Goal: Ask a question

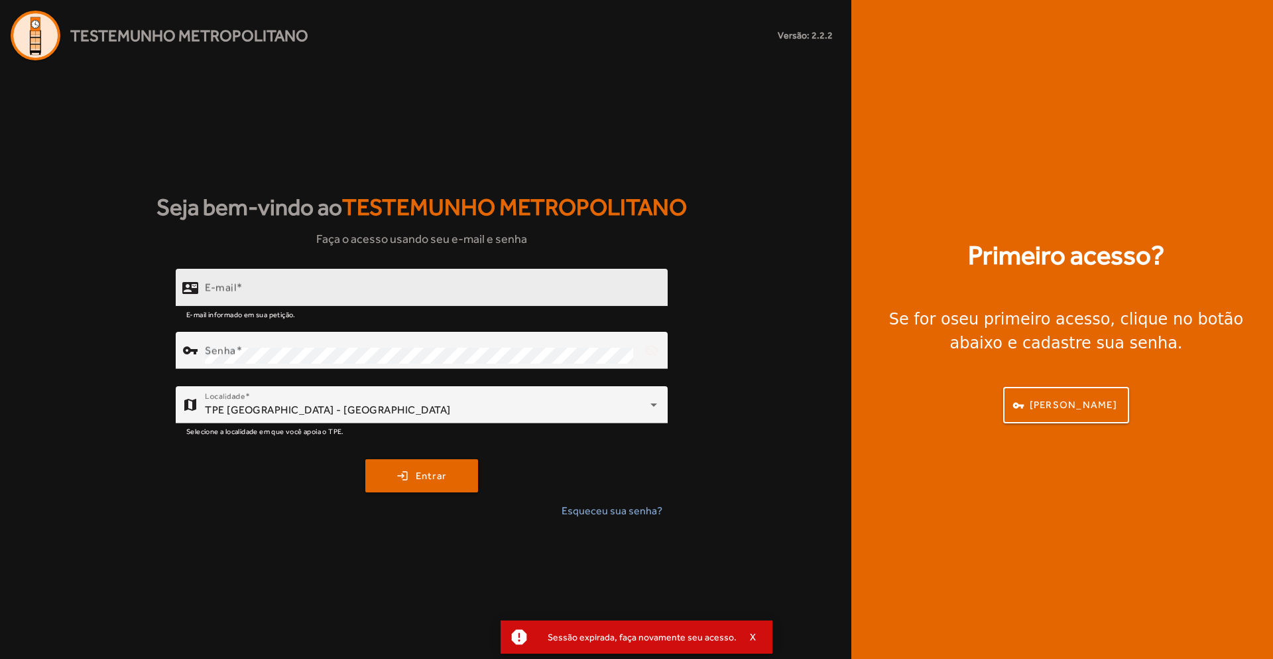
click at [276, 277] on div "E-mail" at bounding box center [431, 288] width 452 height 38
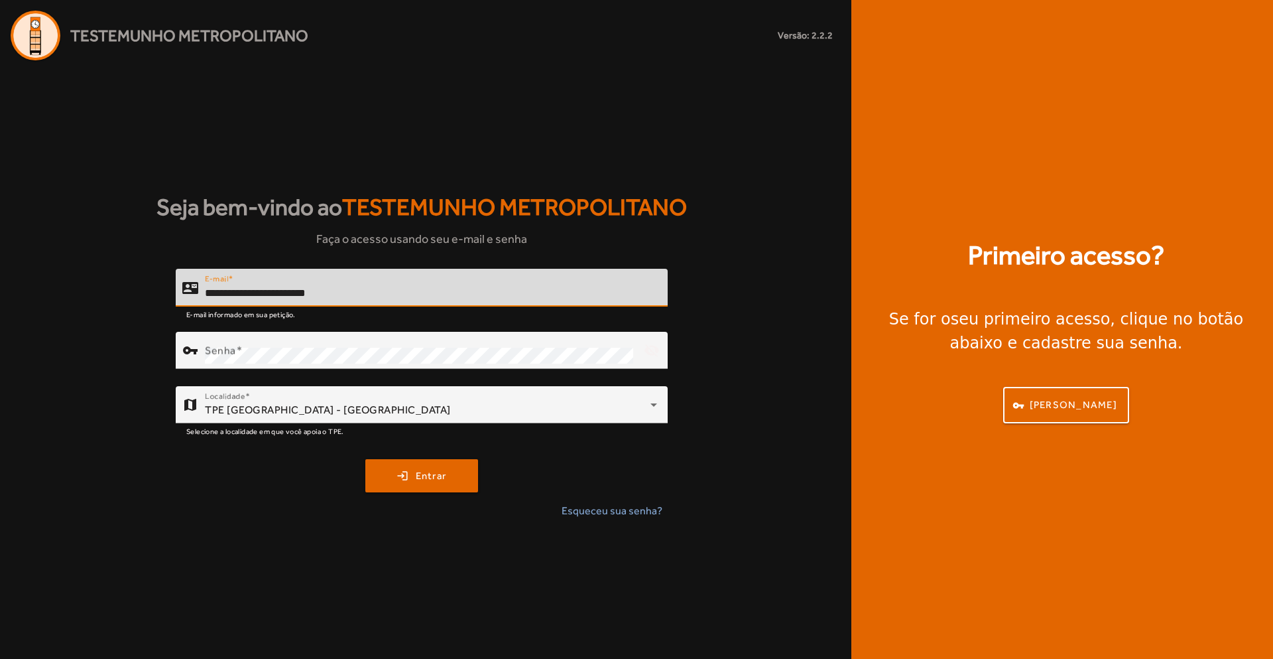
type input "**********"
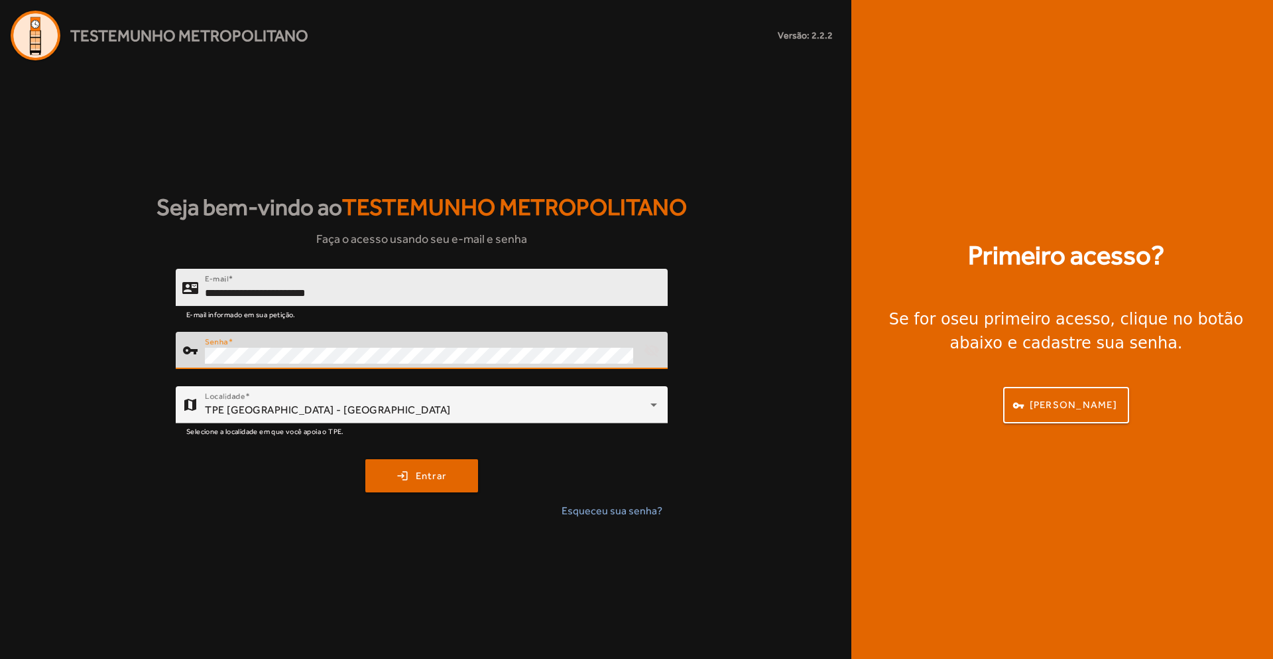
click at [365, 459] on button "login Entrar" at bounding box center [421, 475] width 113 height 33
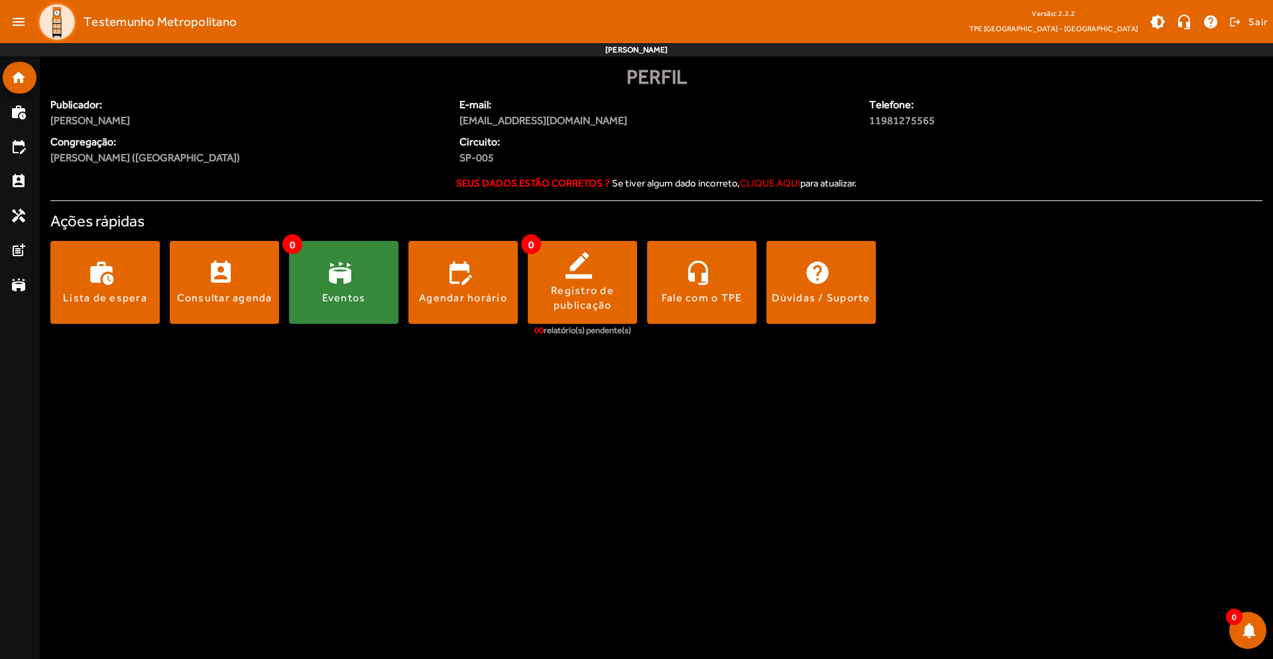
click at [338, 290] on span at bounding box center [343, 283] width 109 height 32
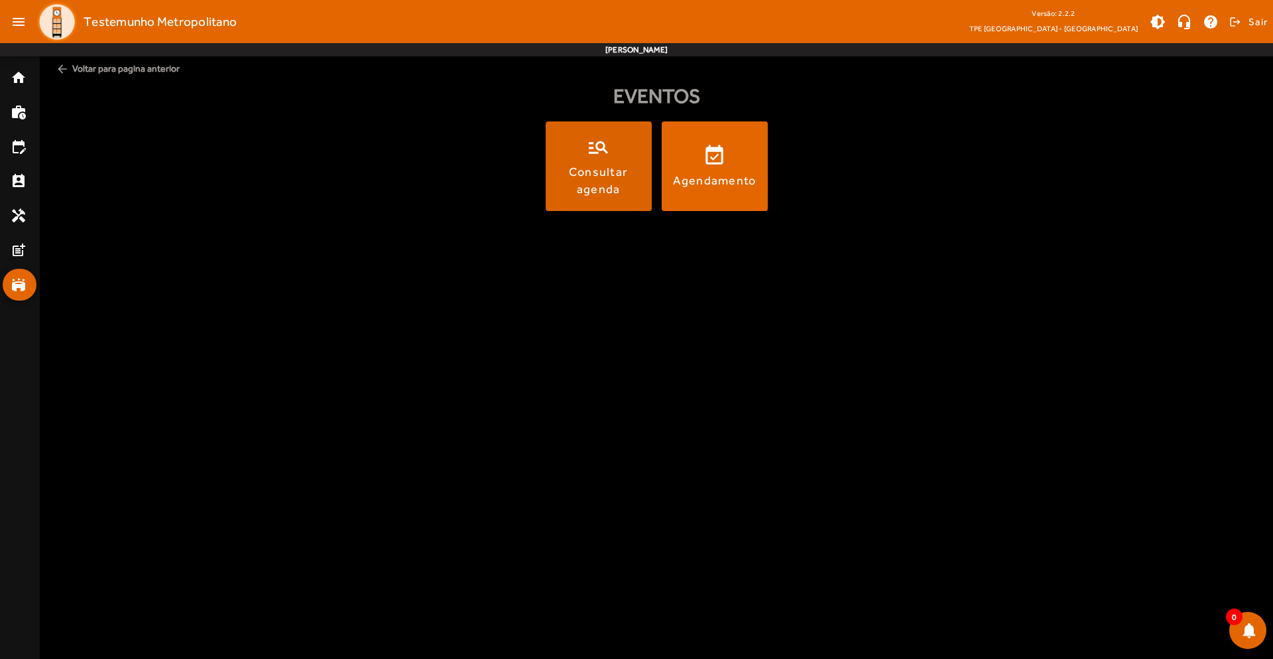
click at [596, 182] on div "Consultar agenda" at bounding box center [598, 179] width 101 height 33
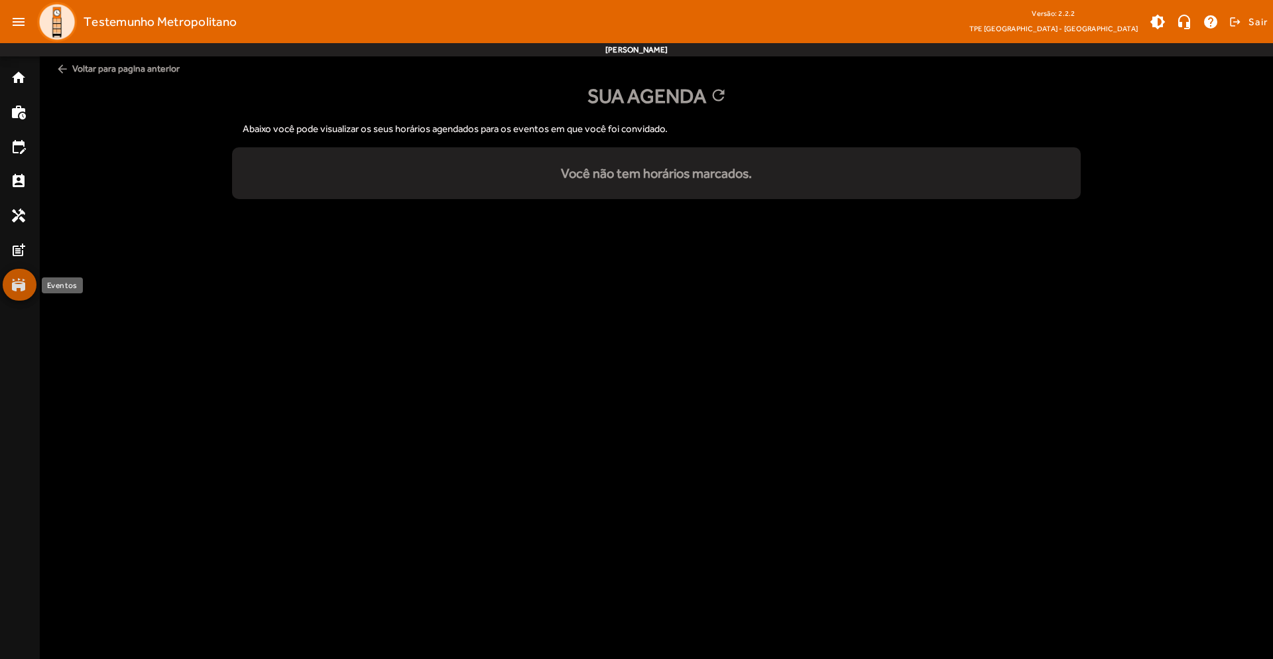
click at [13, 276] on mat-list-item "stadium" at bounding box center [20, 285] width 34 height 32
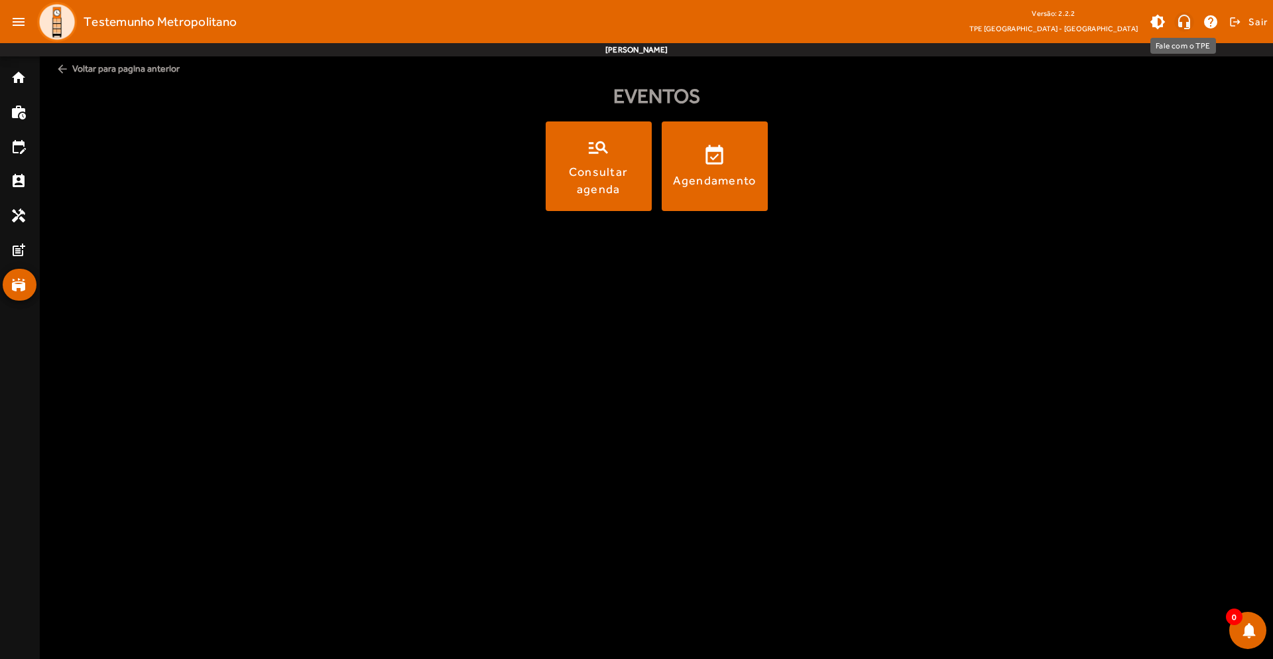
click at [1189, 28] on span at bounding box center [1185, 22] width 32 height 32
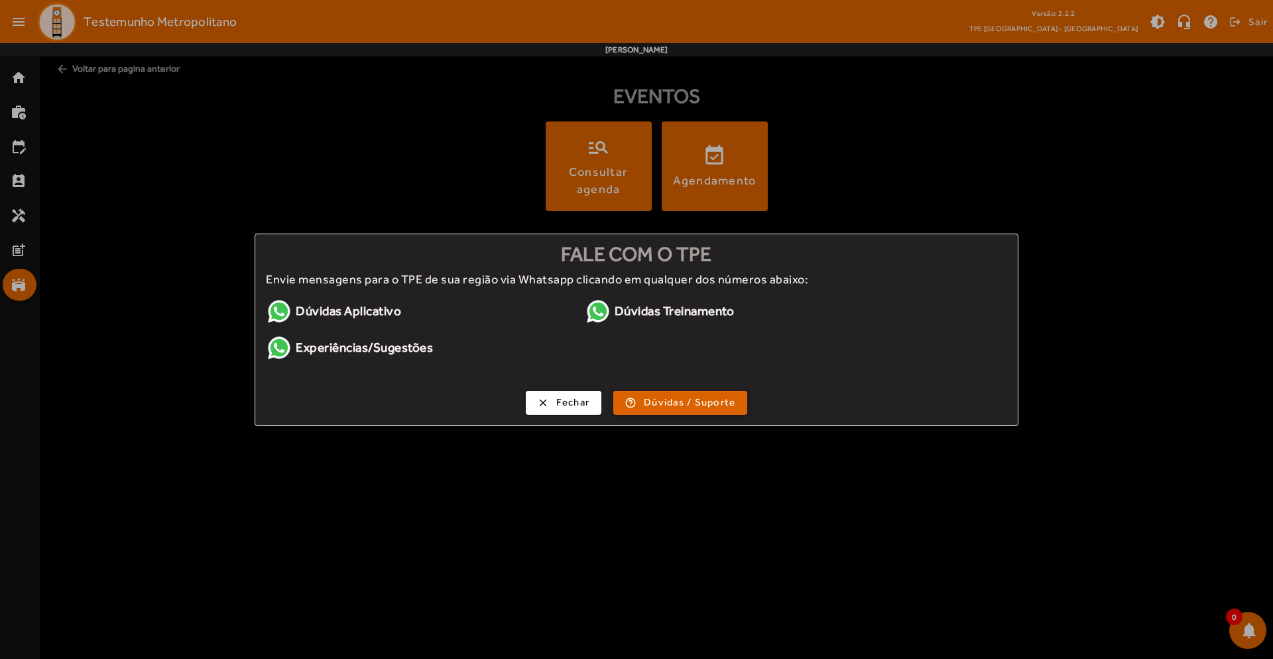
click at [668, 408] on span "Dúvidas / Suporte" at bounding box center [690, 402] width 92 height 15
